Goal: Check status

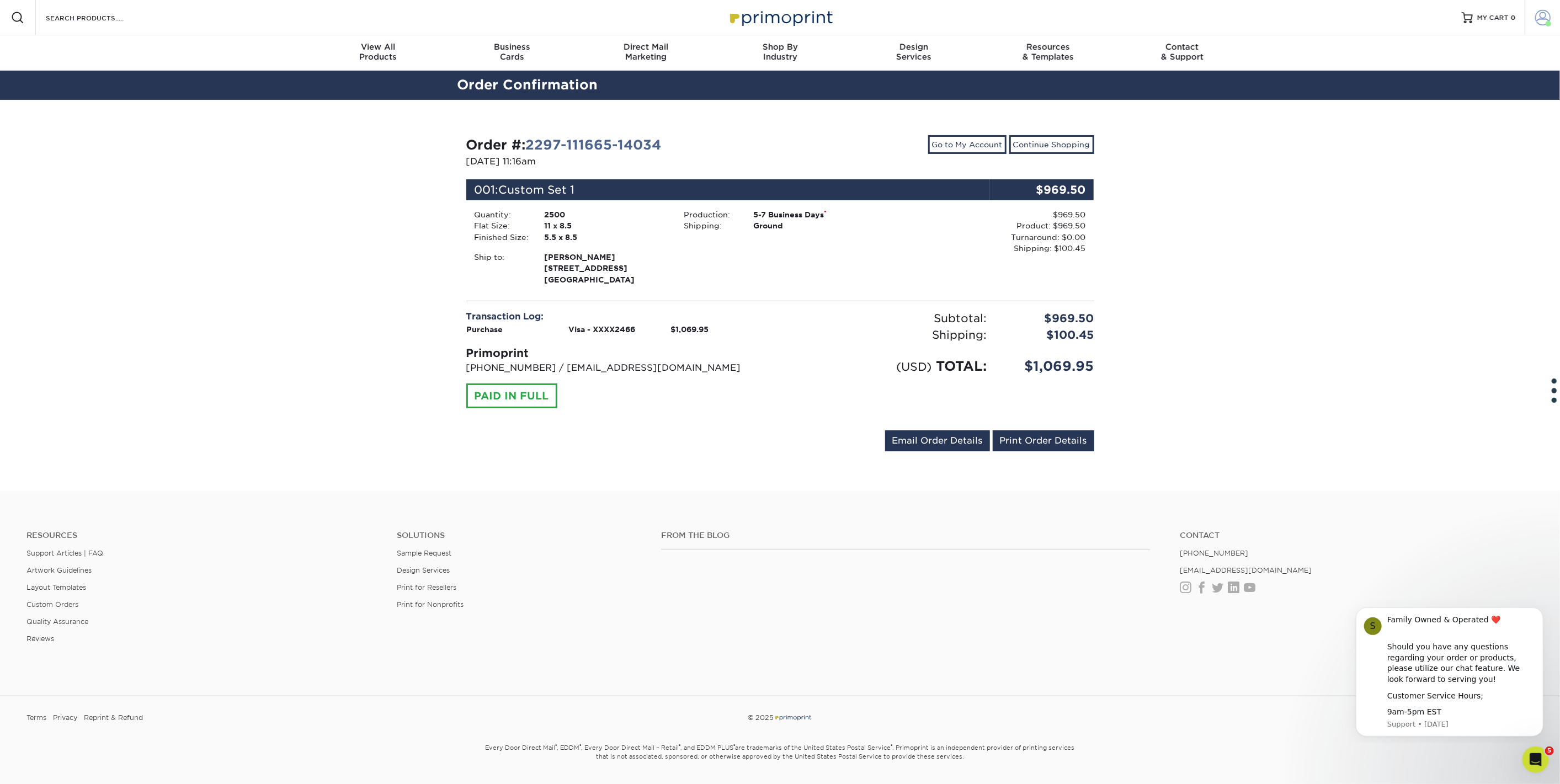
click at [1551, 22] on span at bounding box center [1548, 24] width 6 height 6
click at [1448, 109] on link "Active Orders" at bounding box center [1477, 116] width 139 height 15
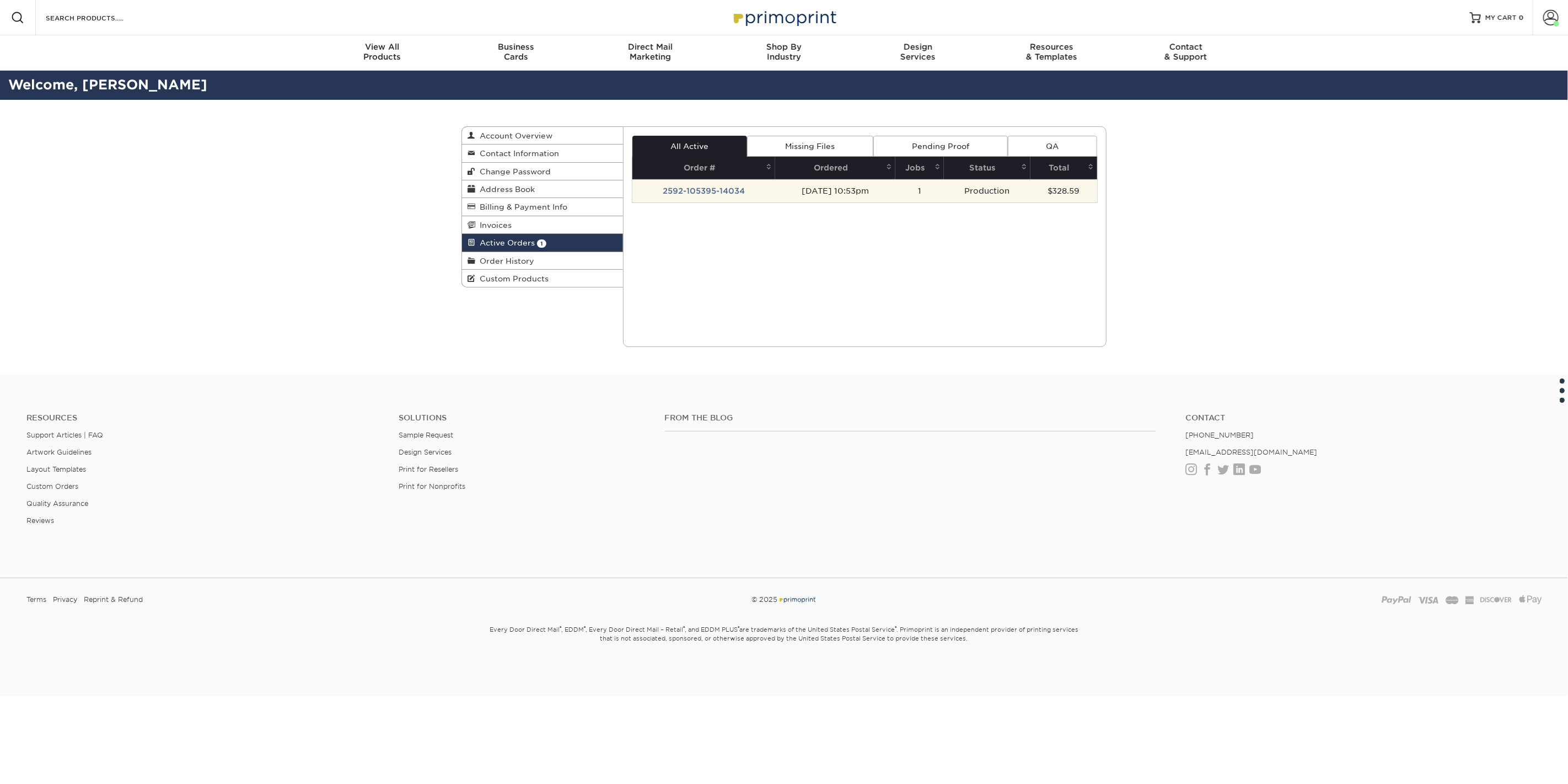
click at [869, 186] on td "[DATE] 10:53pm" at bounding box center [835, 191] width 120 height 23
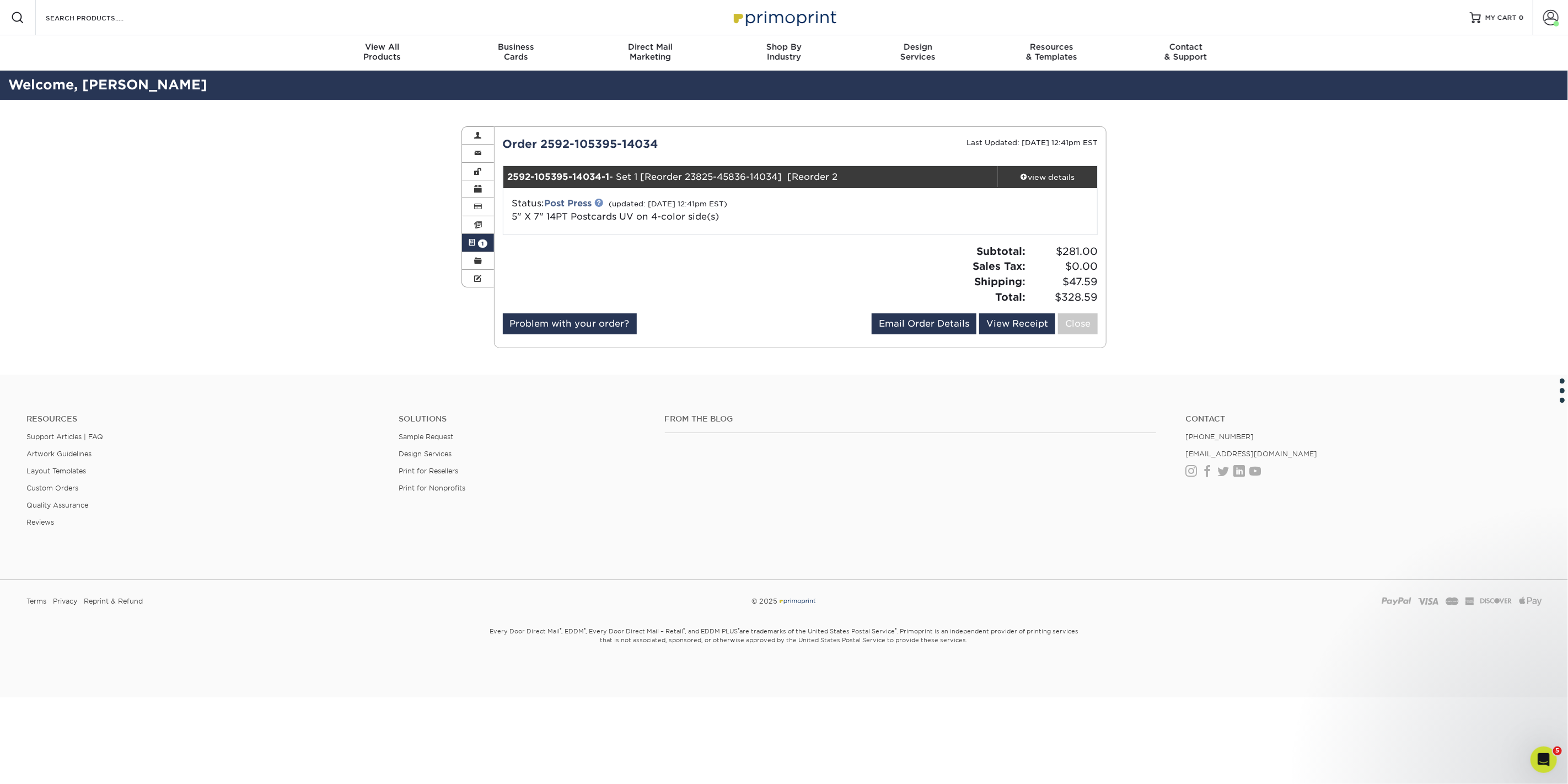
click at [601, 202] on link at bounding box center [599, 202] width 9 height 9
